Goal: Information Seeking & Learning: Learn about a topic

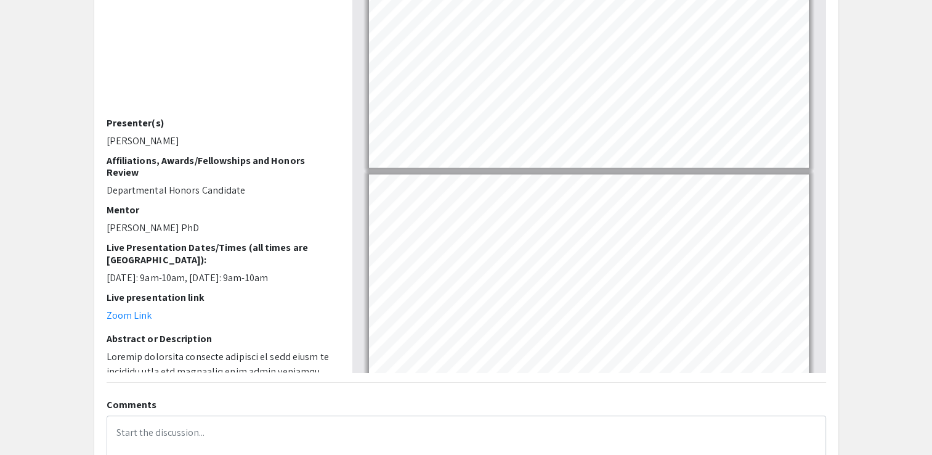
type input "3"
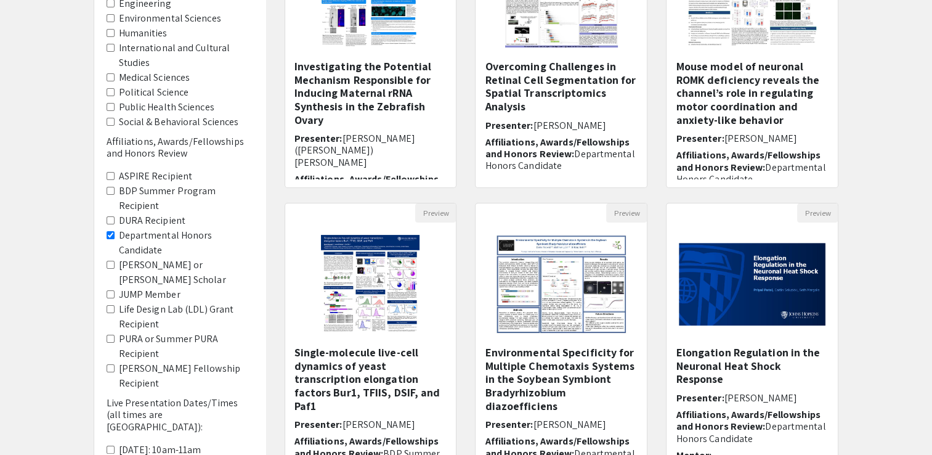
scroll to position [224, 0]
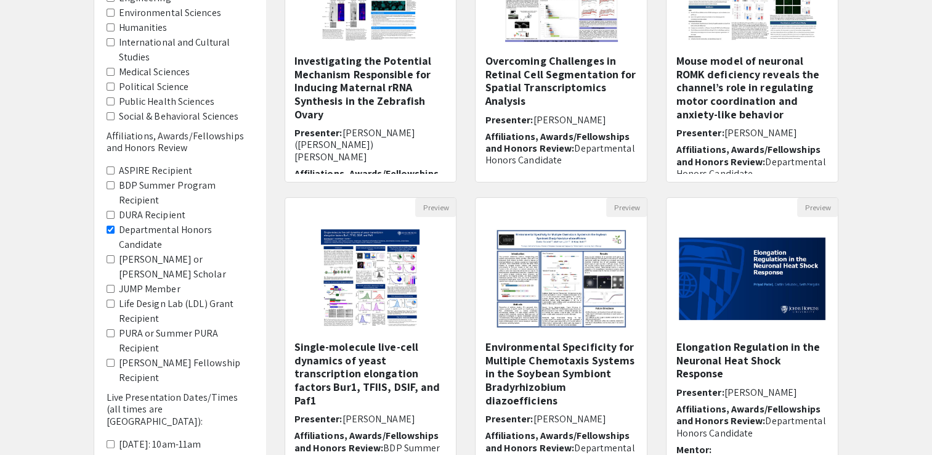
drag, startPoint x: 719, startPoint y: 346, endPoint x: 660, endPoint y: 304, distance: 71.6
click at [660, 304] on div "Preview Elongation Regulation in the Neuronal Heat Shock Response Presenter: [P…" at bounding box center [752, 340] width 191 height 286
drag, startPoint x: 703, startPoint y: 361, endPoint x: 668, endPoint y: 359, distance: 35.2
click at [668, 359] on div "Elongation Regulation in the Neuronal Heat Shock Response Presenter: [PERSON_NA…" at bounding box center [752, 404] width 171 height 129
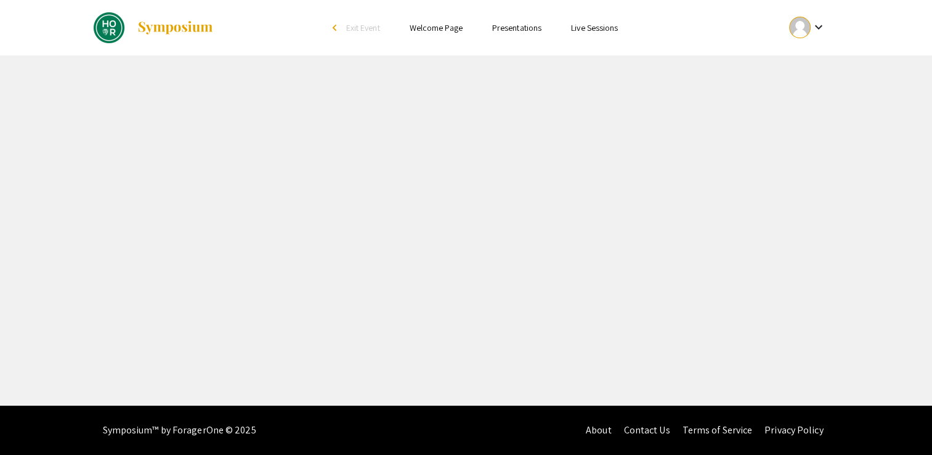
select select "custom"
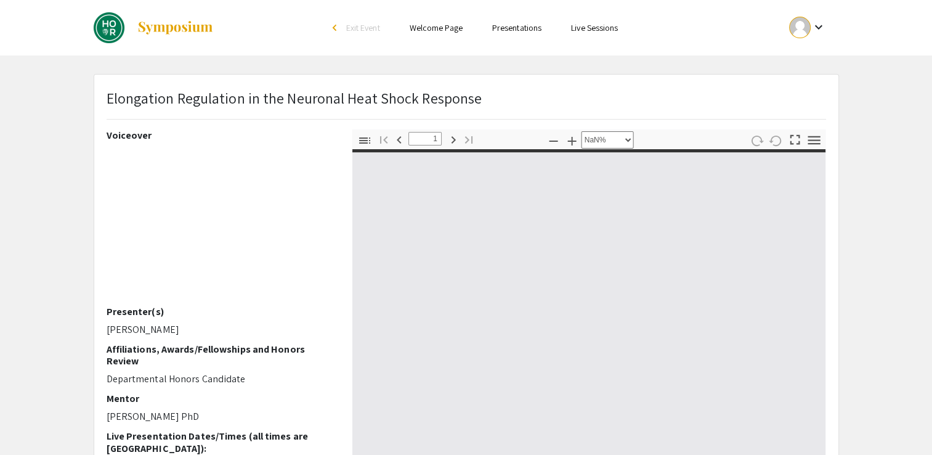
type input "0"
select select "custom"
type input "1"
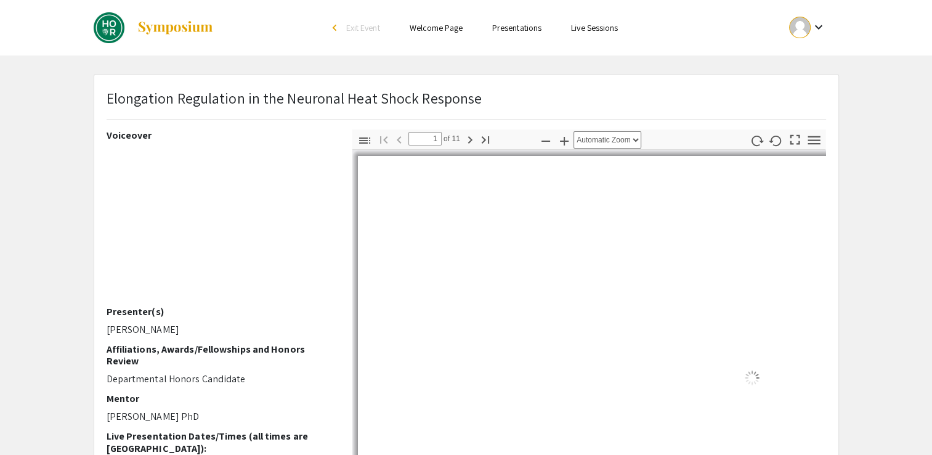
select select "auto"
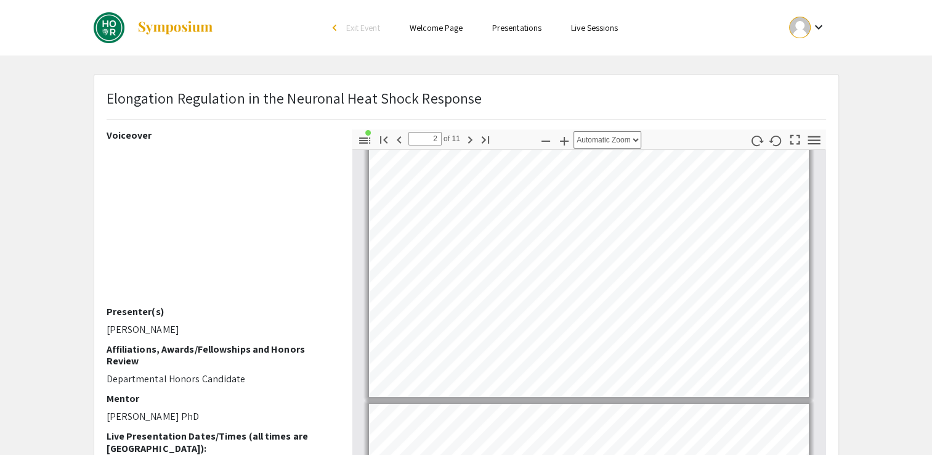
scroll to position [9, 0]
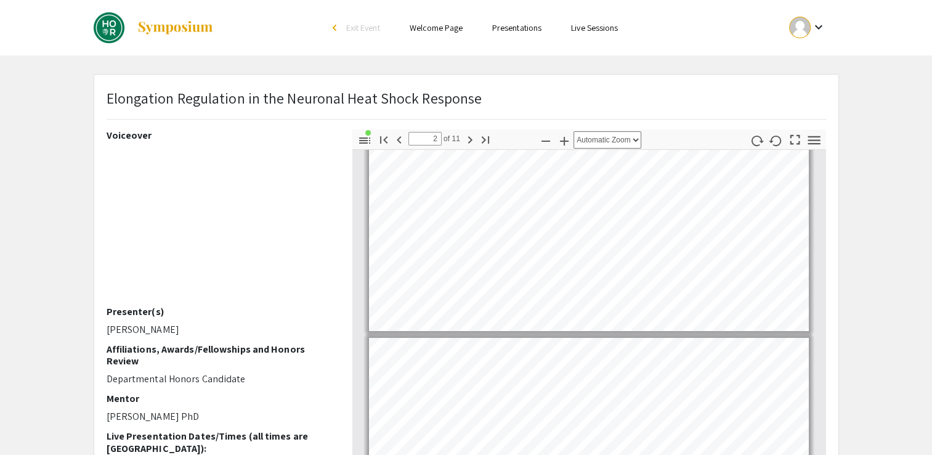
type input "1"
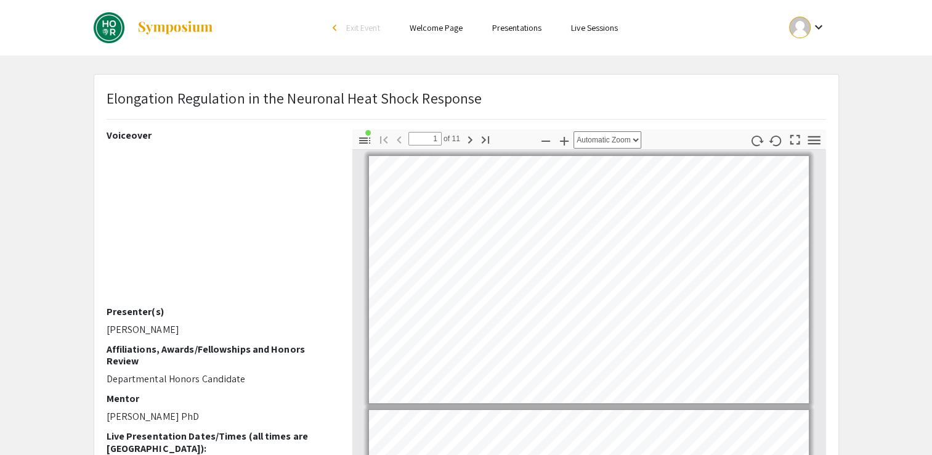
scroll to position [33, 0]
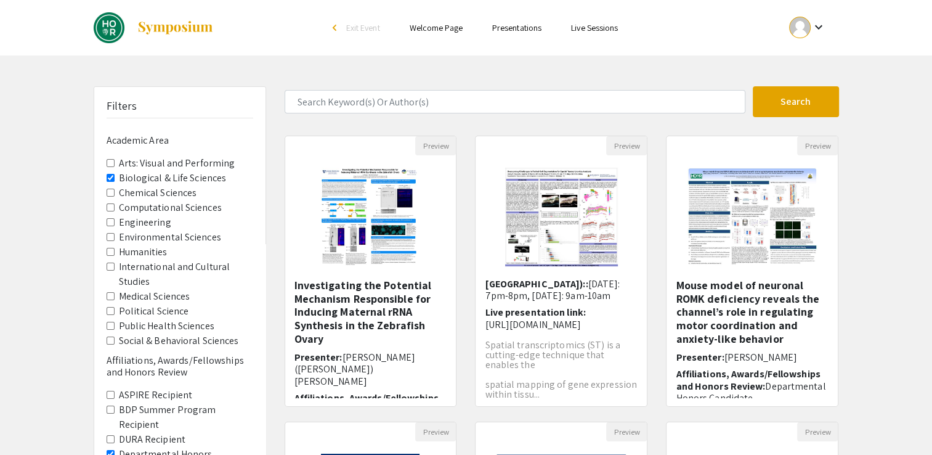
scroll to position [361, 0]
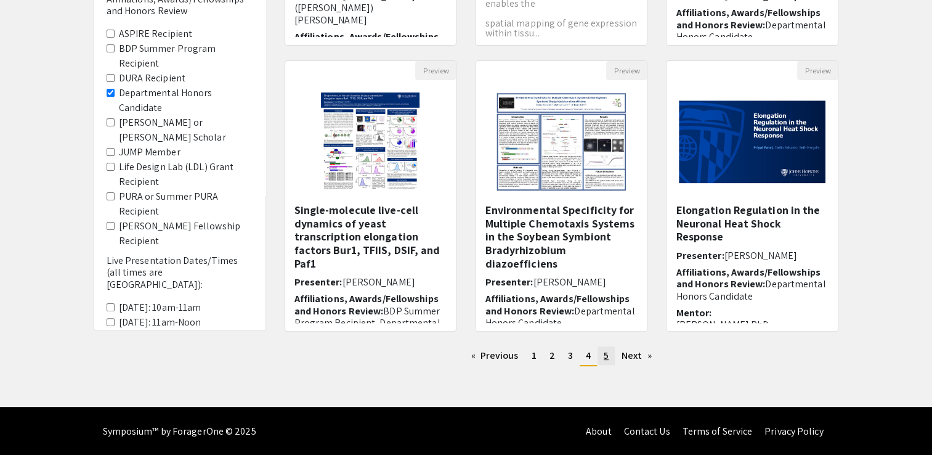
click at [607, 354] on span "5" at bounding box center [606, 355] width 5 height 13
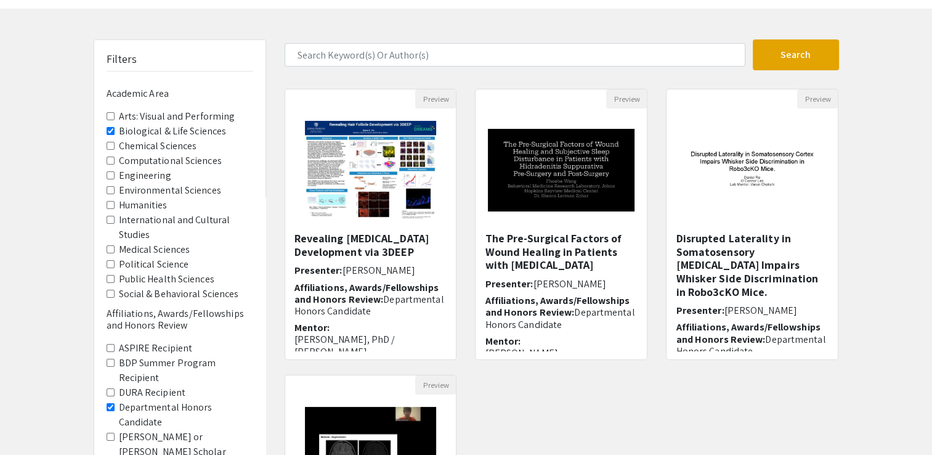
scroll to position [52, 0]
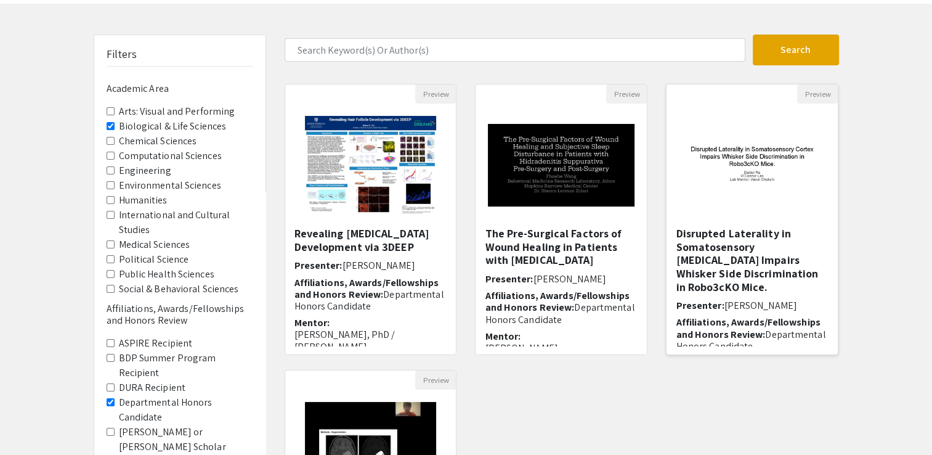
click at [720, 191] on img at bounding box center [752, 165] width 171 height 107
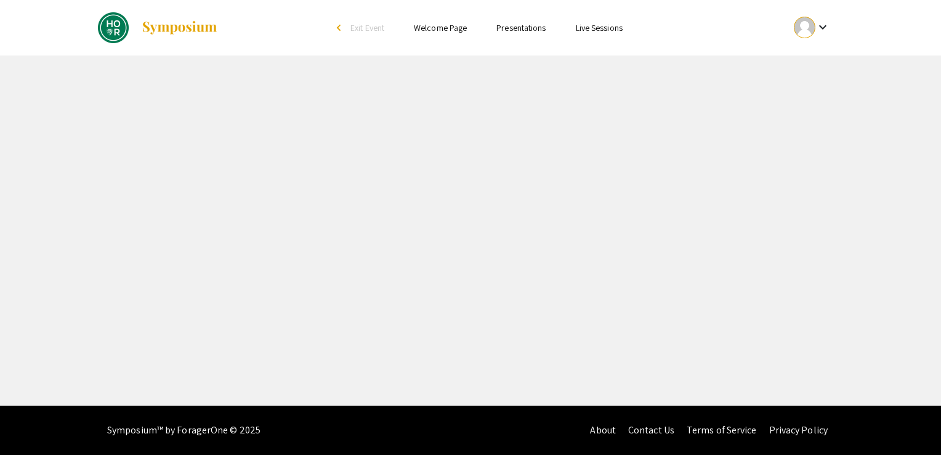
select select "custom"
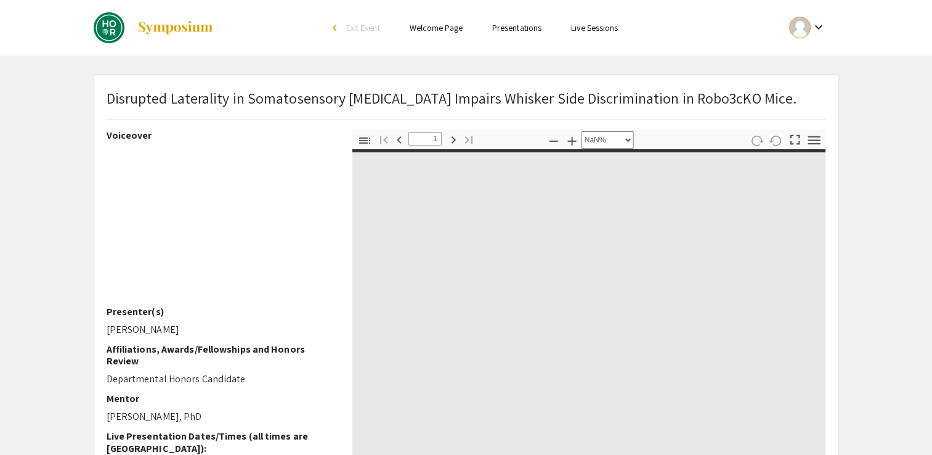
type input "0"
select select "auto"
type input "1"
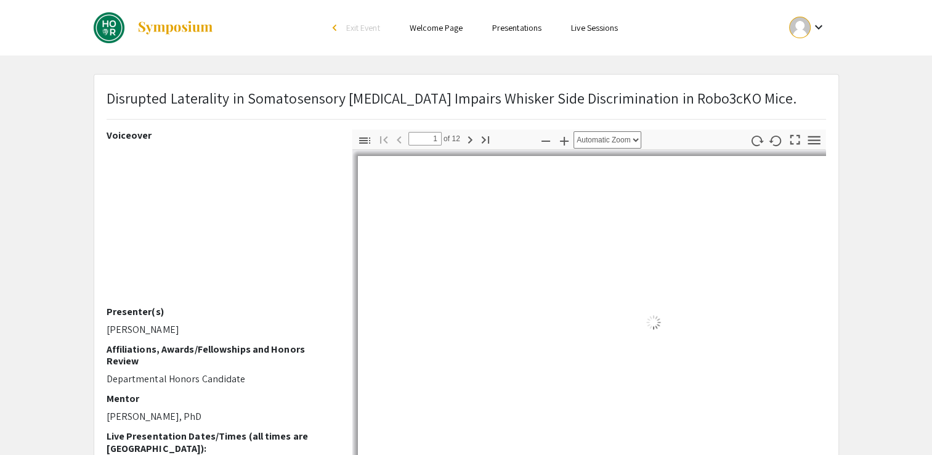
select select "auto"
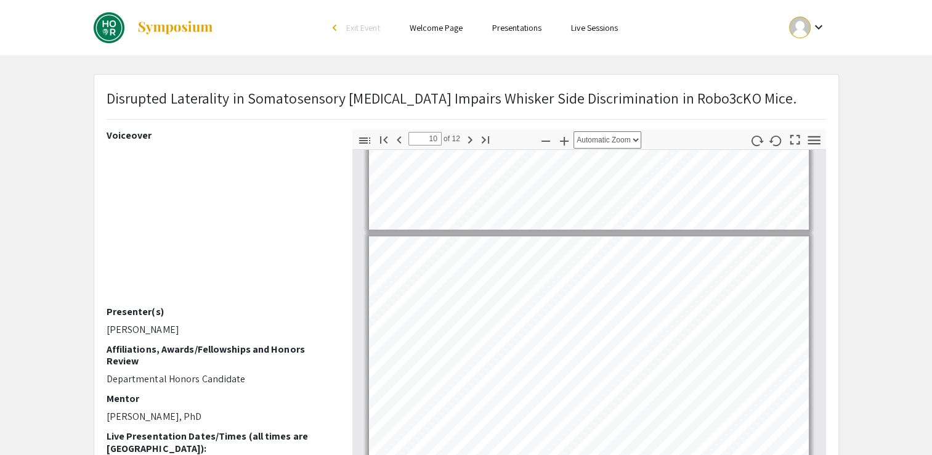
scroll to position [2220, 0]
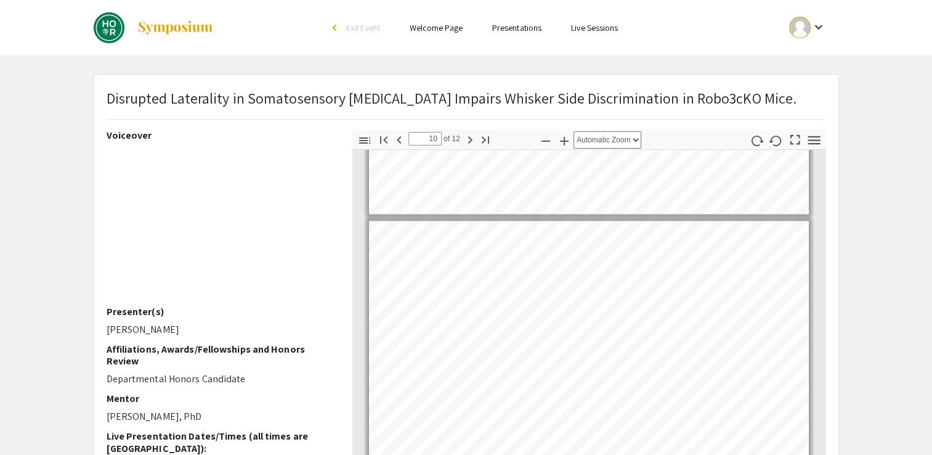
type input "9"
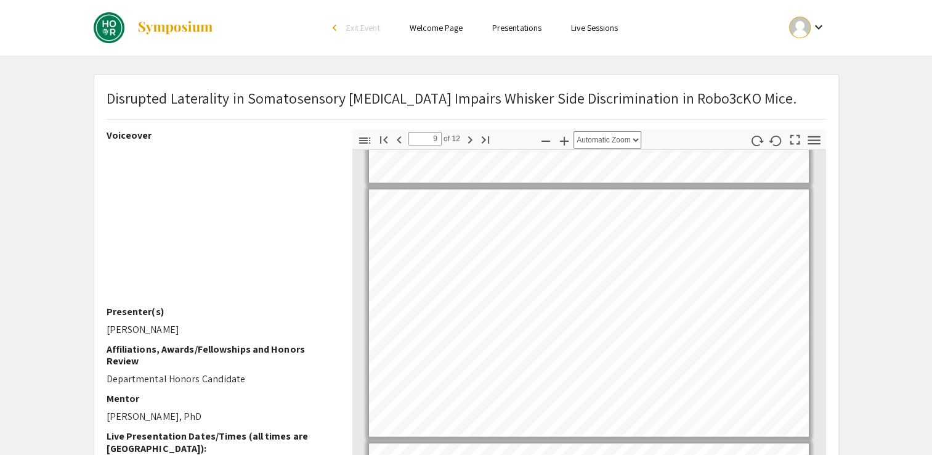
scroll to position [1971, 0]
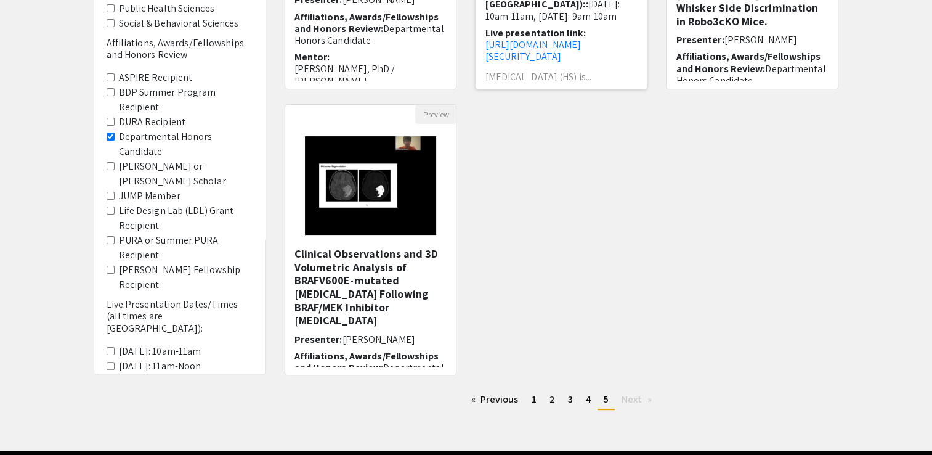
scroll to position [361, 0]
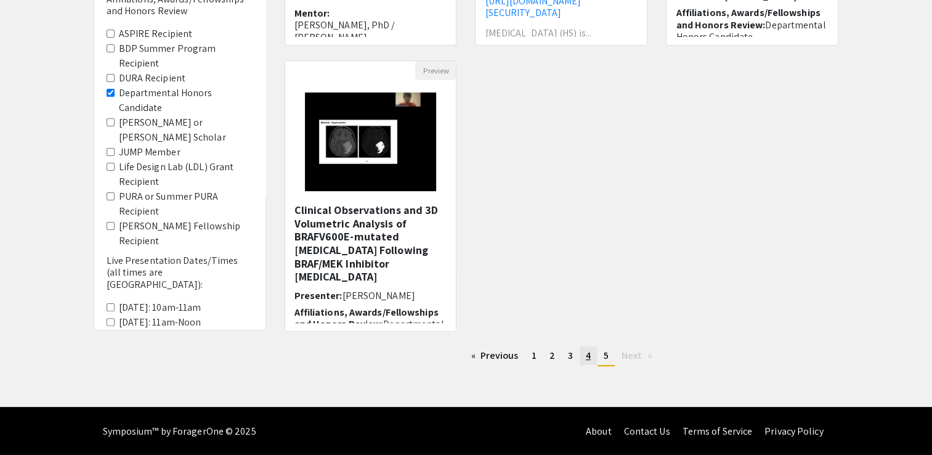
click at [586, 354] on span "4" at bounding box center [588, 355] width 5 height 13
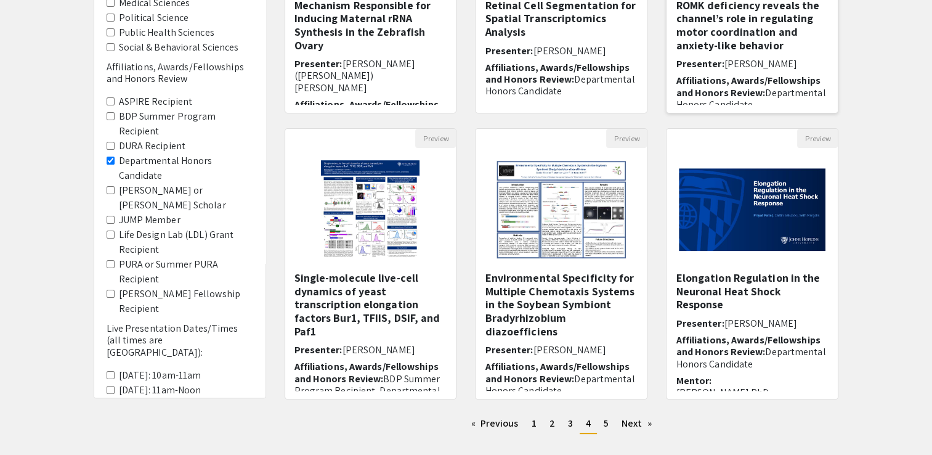
scroll to position [361, 0]
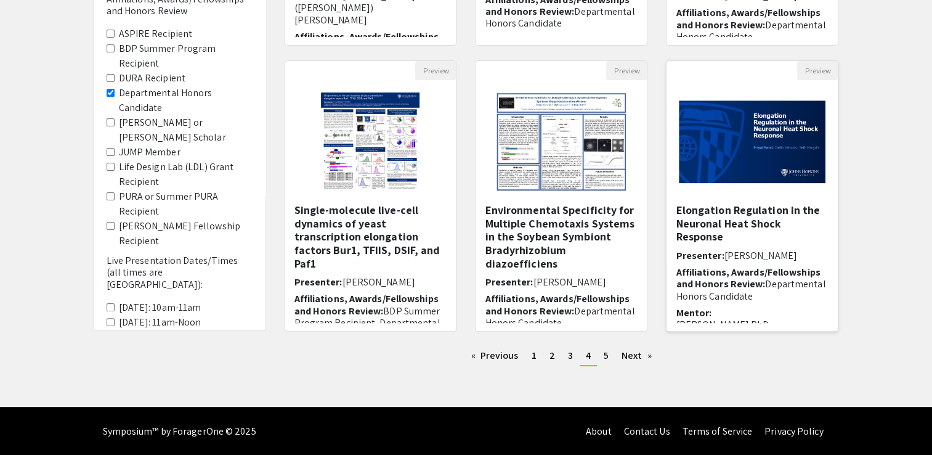
click at [732, 195] on div at bounding box center [752, 141] width 171 height 123
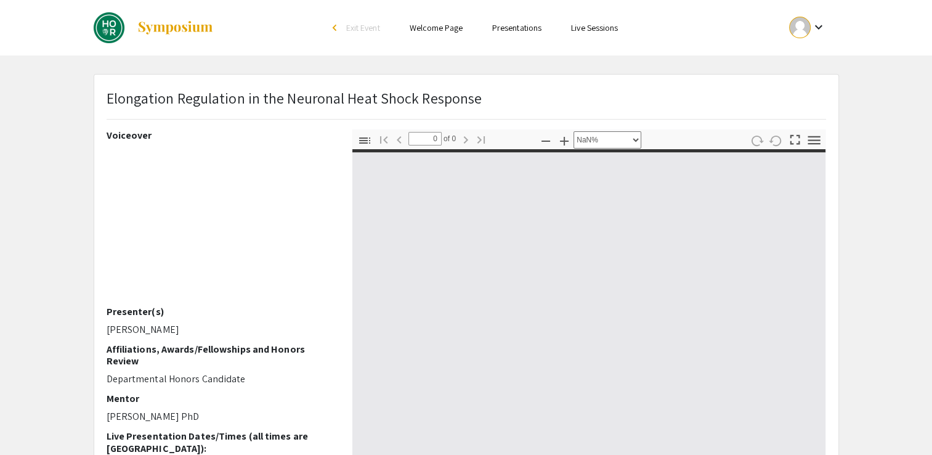
select select "auto"
type input "1"
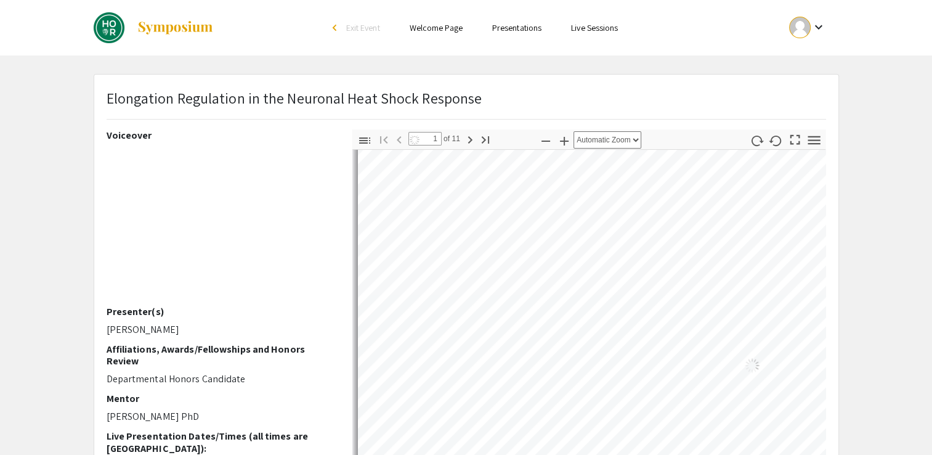
select select "auto"
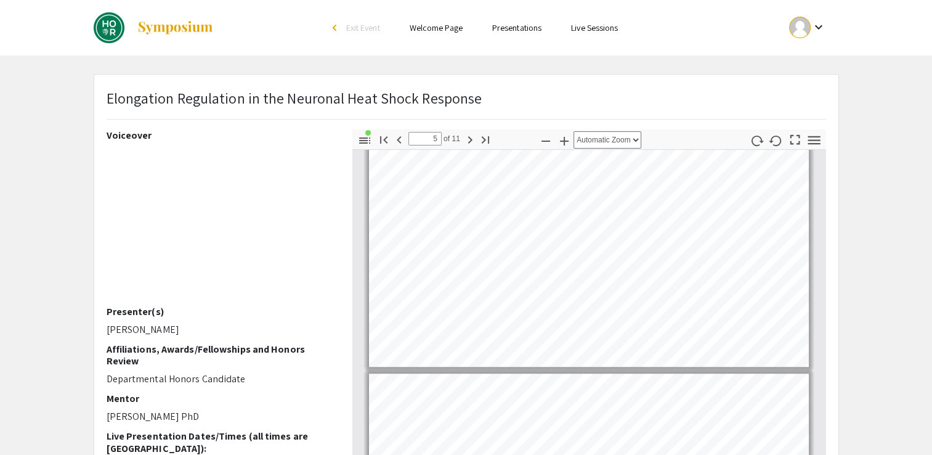
type input "6"
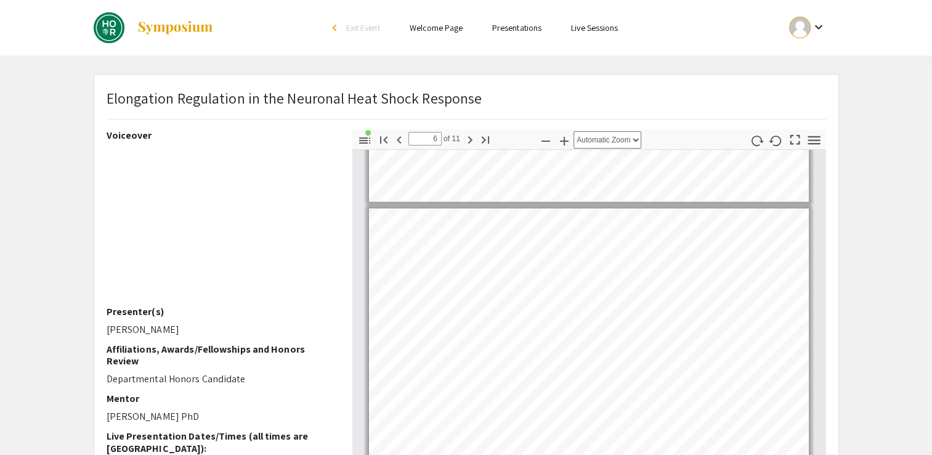
scroll to position [1222, 0]
